Goal: Transaction & Acquisition: Purchase product/service

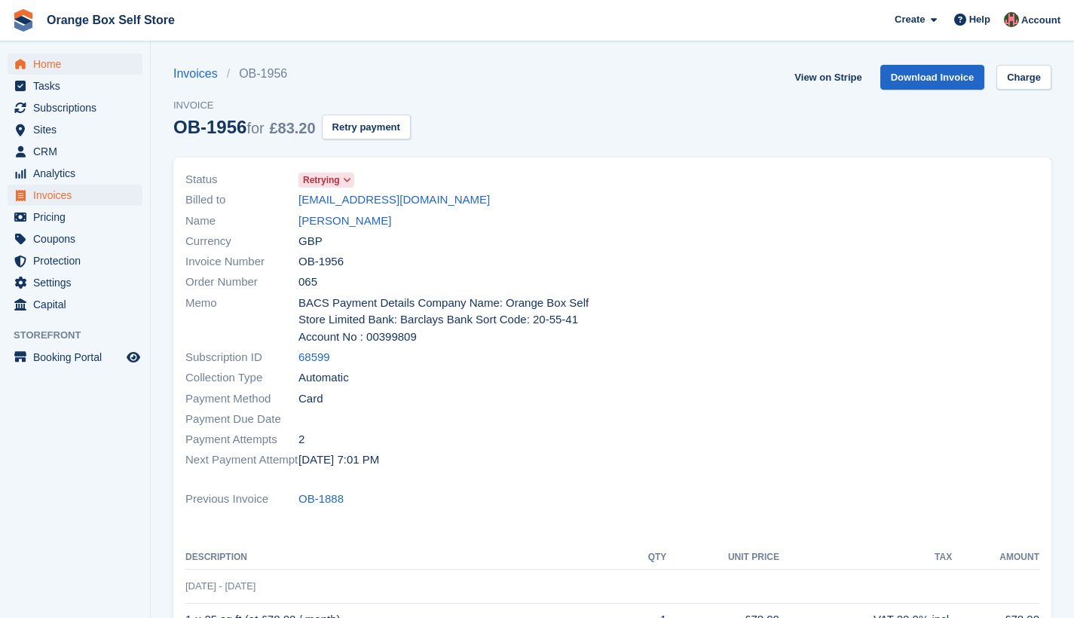
click at [44, 67] on span "Home" at bounding box center [78, 64] width 90 height 21
click at [370, 126] on button "Retry payment" at bounding box center [366, 127] width 89 height 25
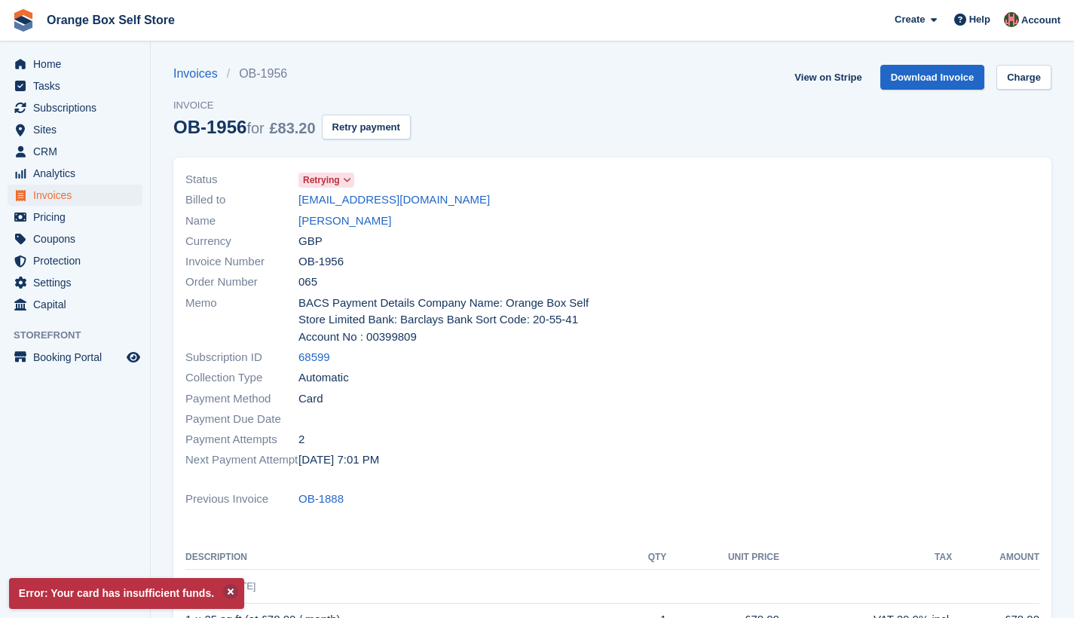
click at [351, 179] on icon at bounding box center [347, 180] width 8 height 9
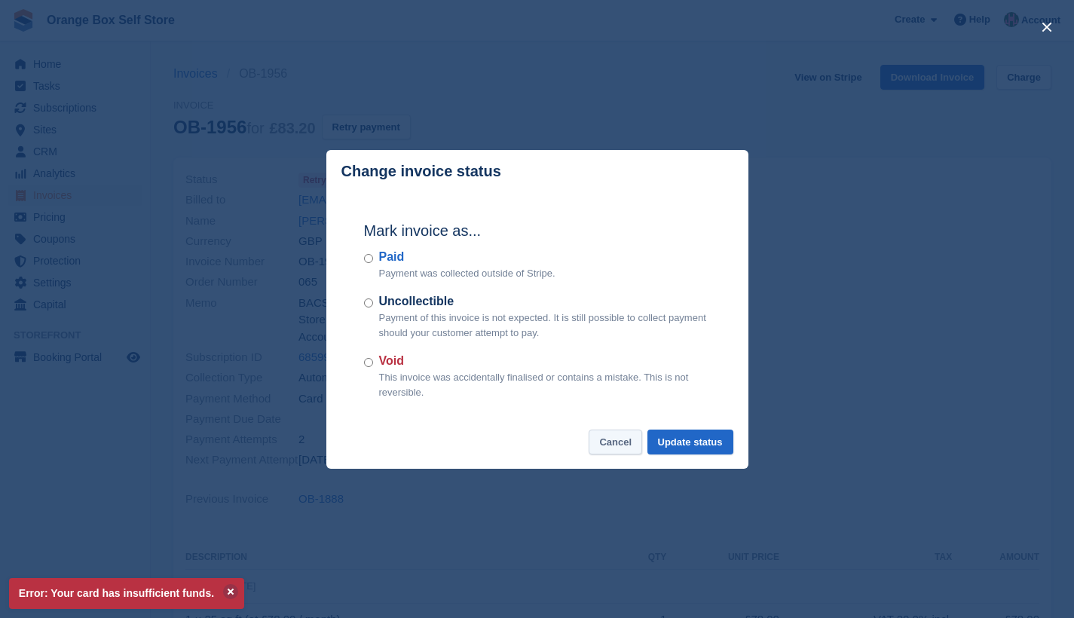
click at [624, 441] on button "Cancel" at bounding box center [616, 442] width 54 height 25
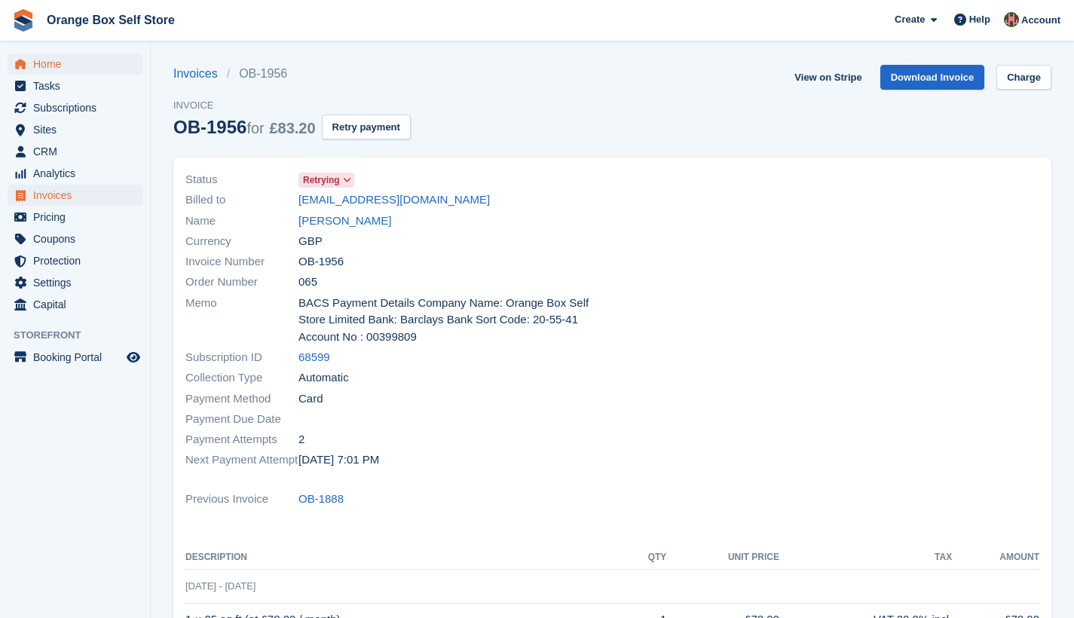
click at [43, 64] on span "Home" at bounding box center [78, 64] width 90 height 21
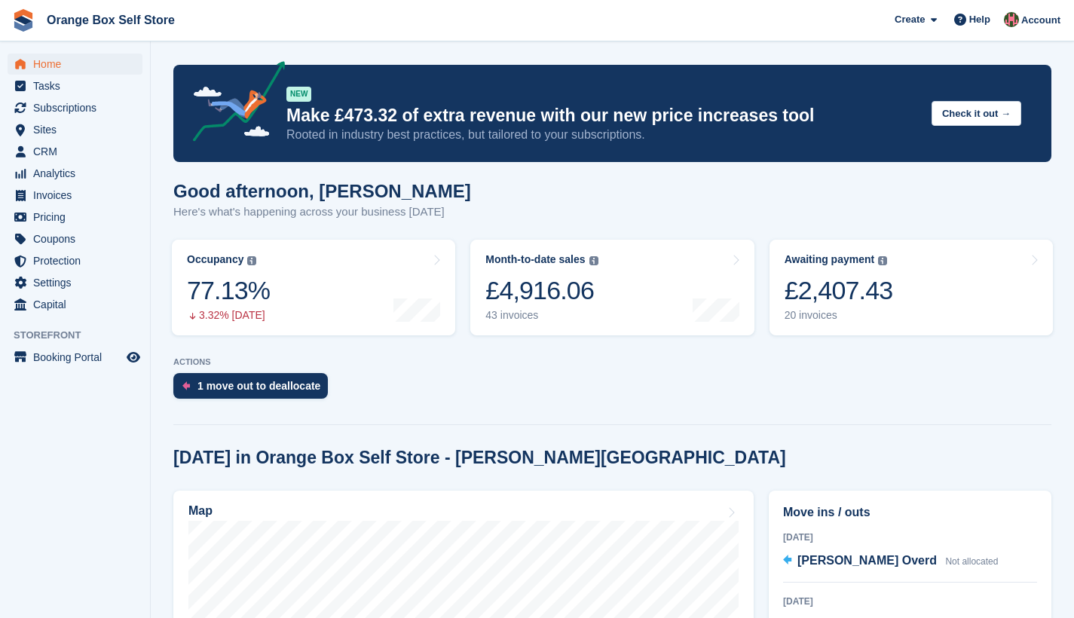
scroll to position [25, 0]
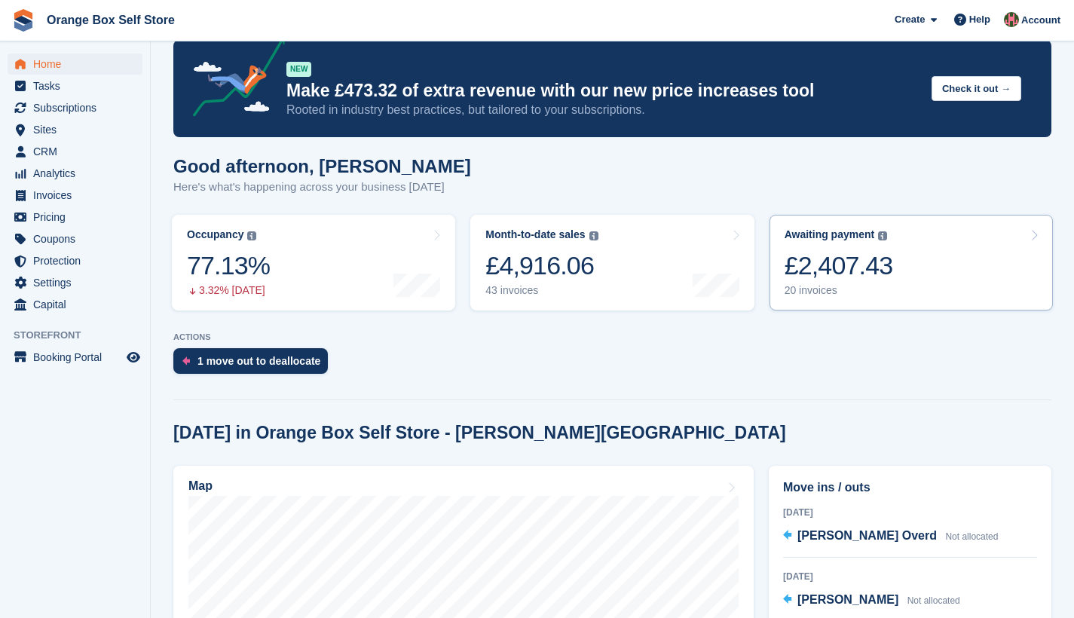
click at [802, 286] on div "20 invoices" at bounding box center [839, 290] width 109 height 13
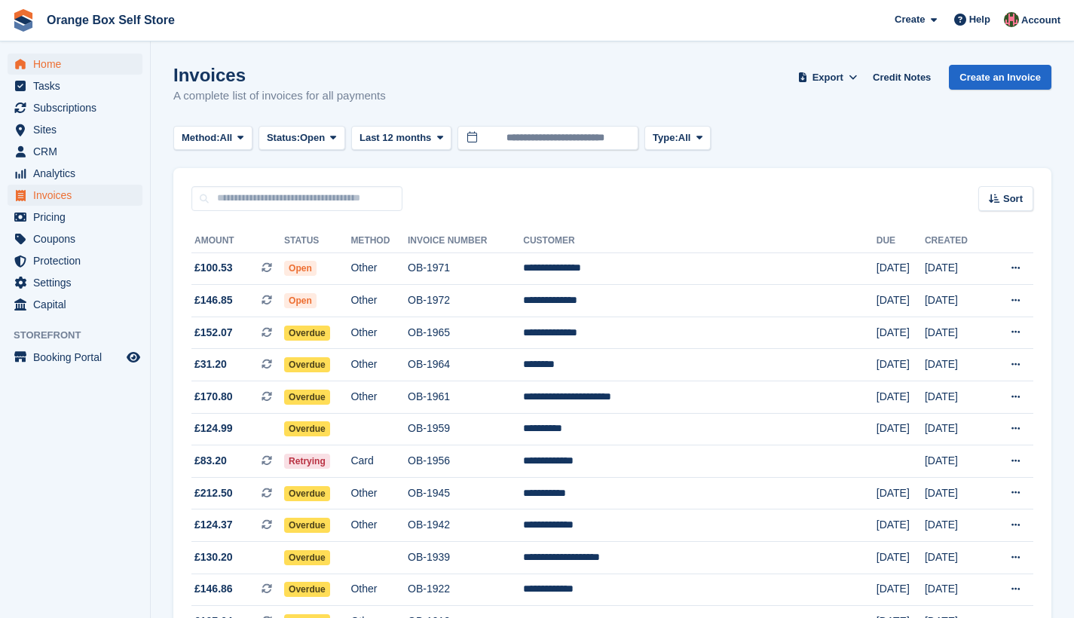
click at [58, 66] on span "Home" at bounding box center [78, 64] width 90 height 21
